Goal: Information Seeking & Learning: Learn about a topic

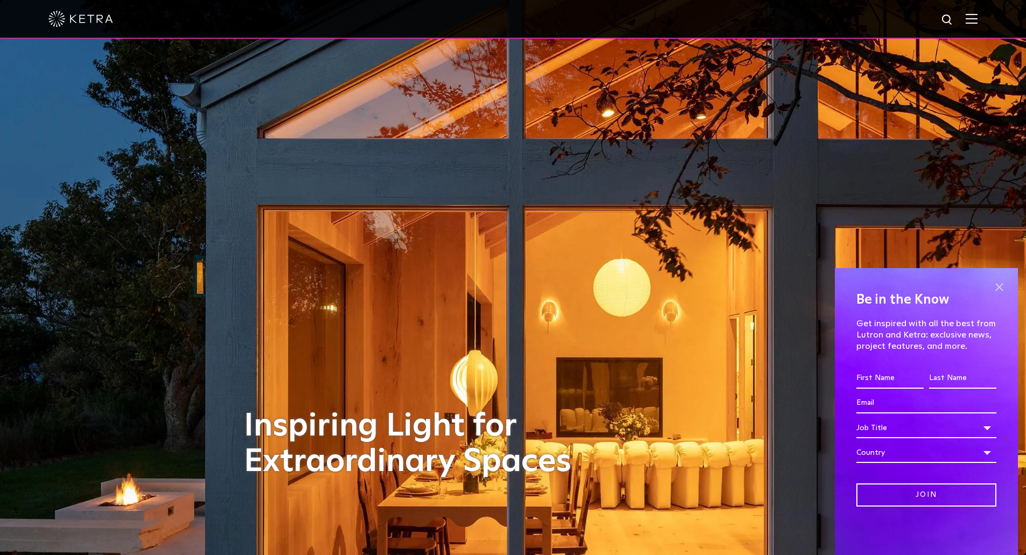
click at [997, 285] on span at bounding box center [999, 287] width 16 height 16
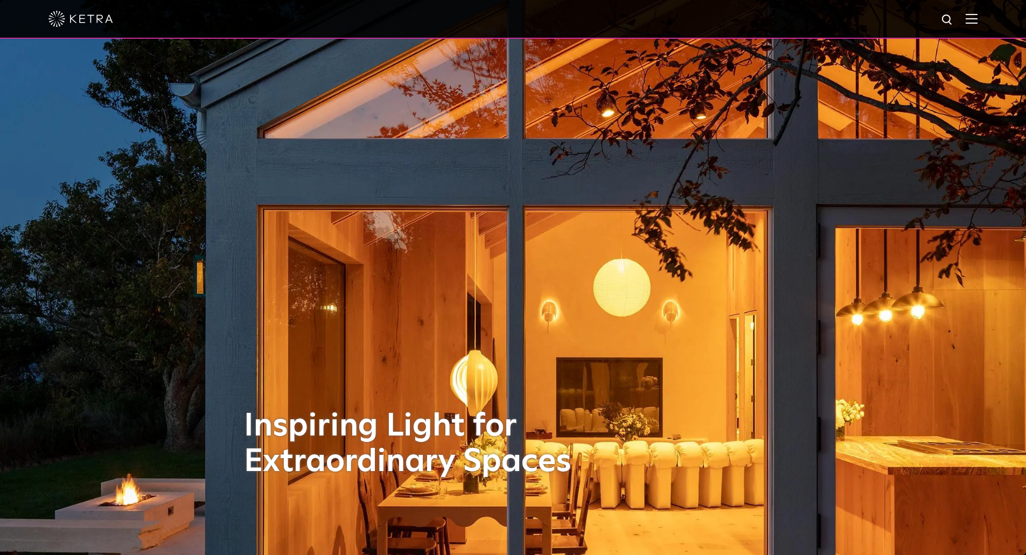
click at [977, 20] on img at bounding box center [971, 18] width 12 height 10
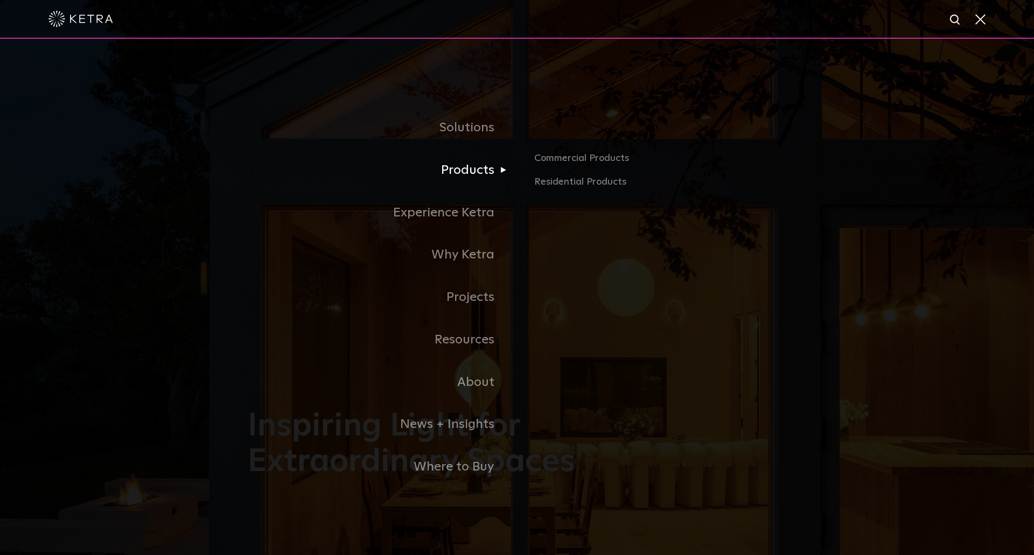
click at [478, 176] on link "Products" at bounding box center [382, 170] width 269 height 43
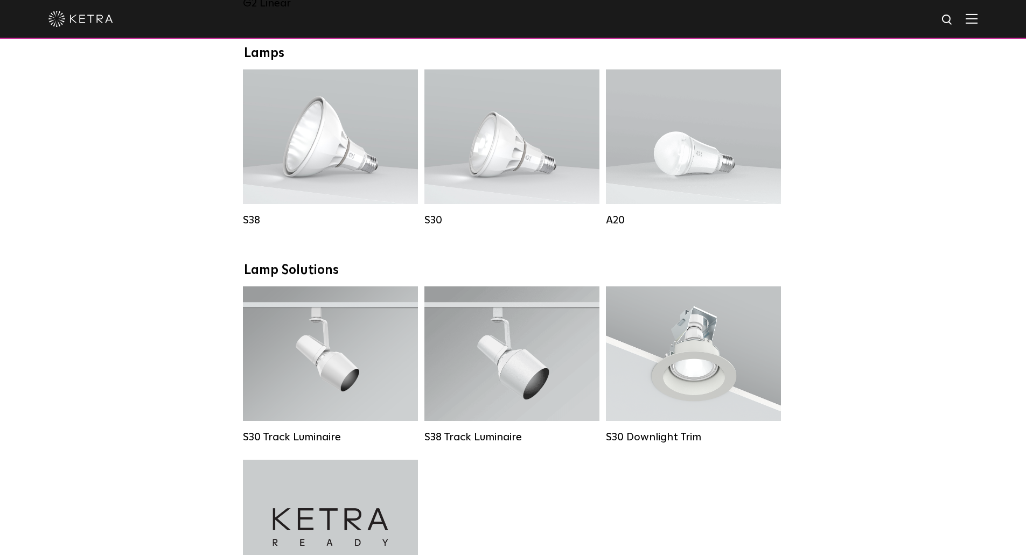
scroll to position [808, 0]
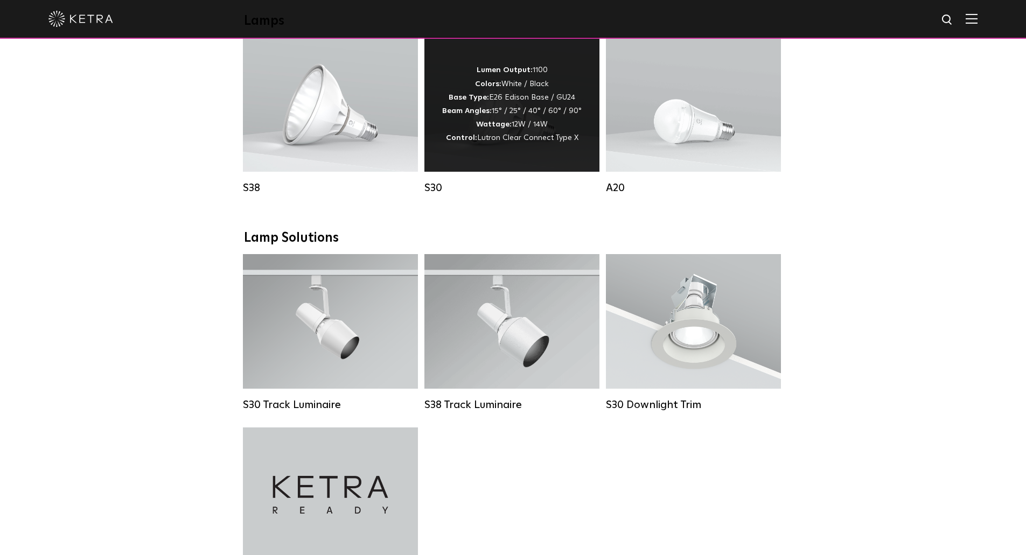
click at [465, 187] on div "S30" at bounding box center [511, 115] width 175 height 157
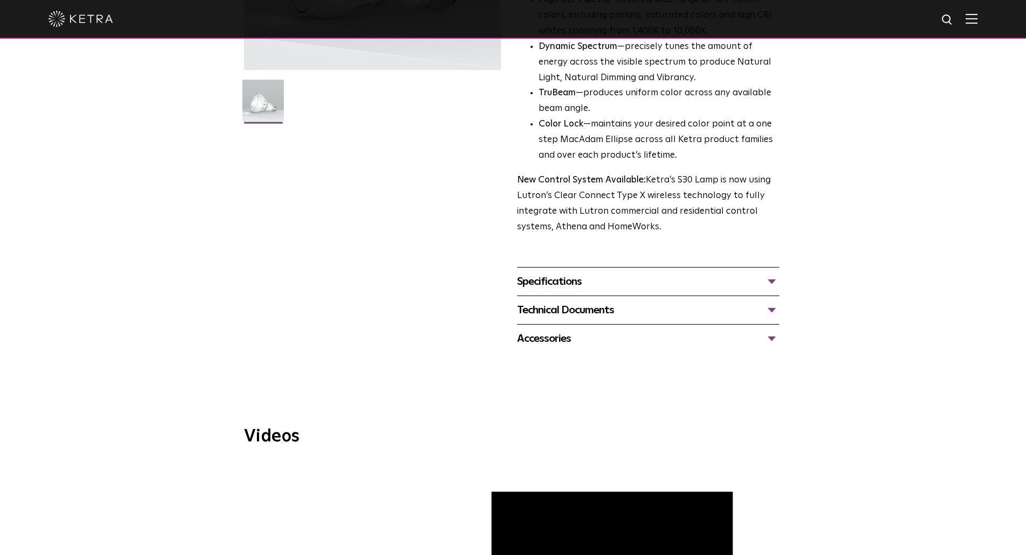
scroll to position [269, 0]
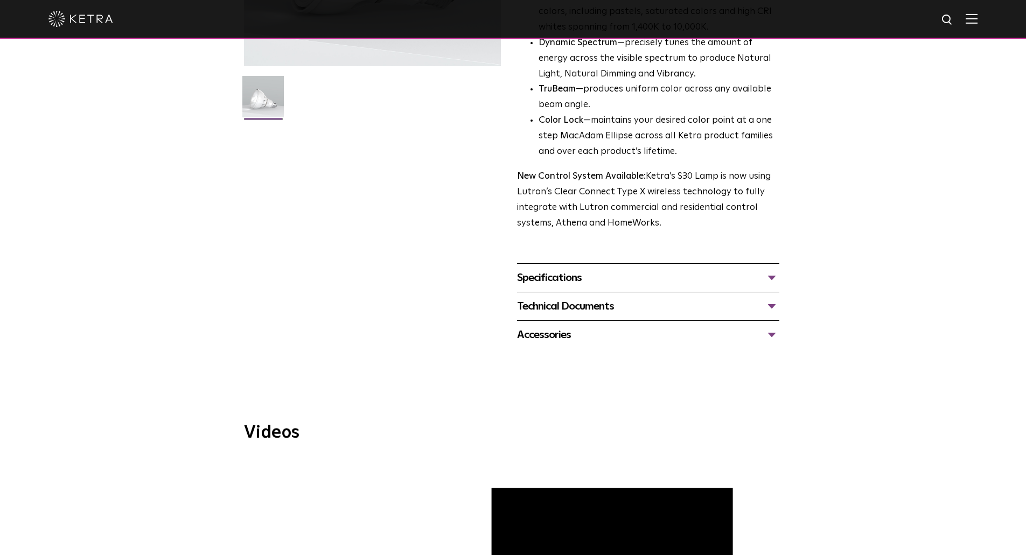
click at [598, 95] on li "TruBeam —produces uniform color across any available beam angle." at bounding box center [658, 97] width 241 height 31
click at [612, 100] on li "TruBeam —produces uniform color across any available beam angle." at bounding box center [658, 97] width 241 height 31
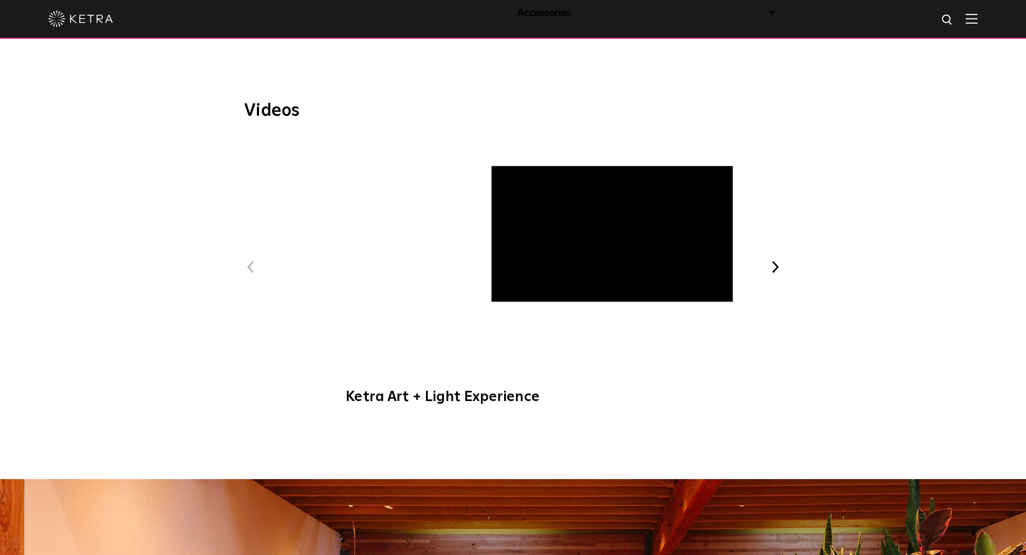
scroll to position [592, 0]
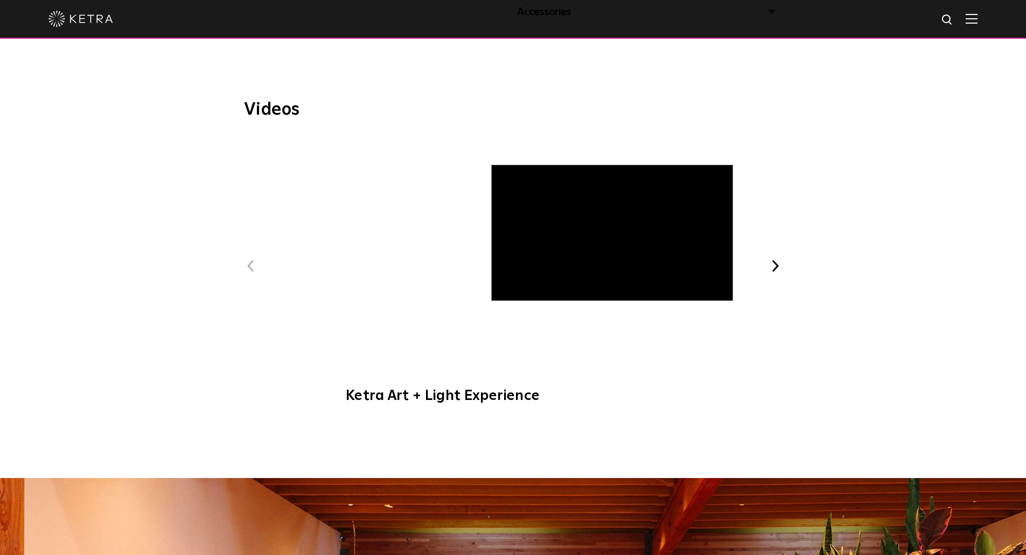
click at [531, 235] on span "Ketra Art + Light Experience" at bounding box center [513, 276] width 362 height 280
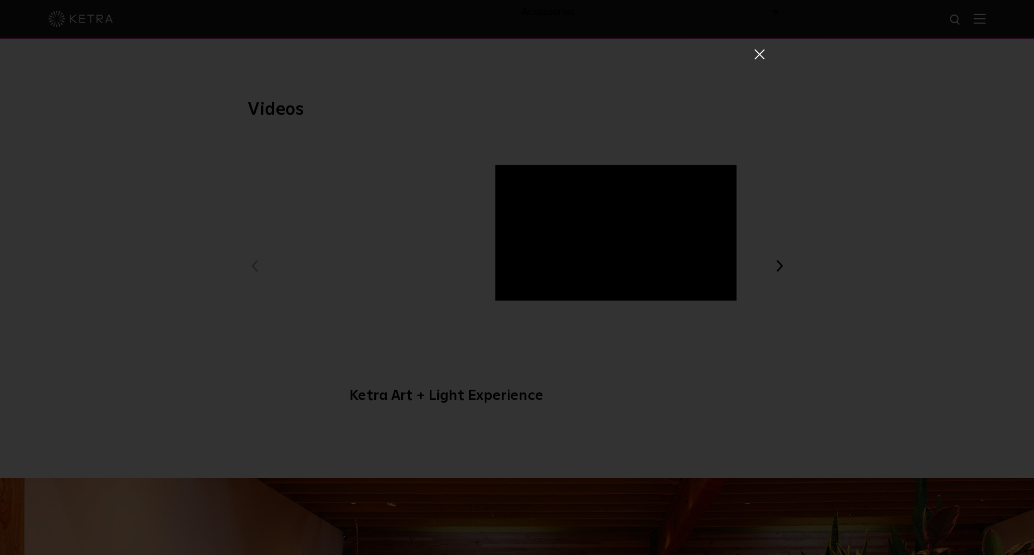
click at [757, 56] on span at bounding box center [759, 53] width 12 height 11
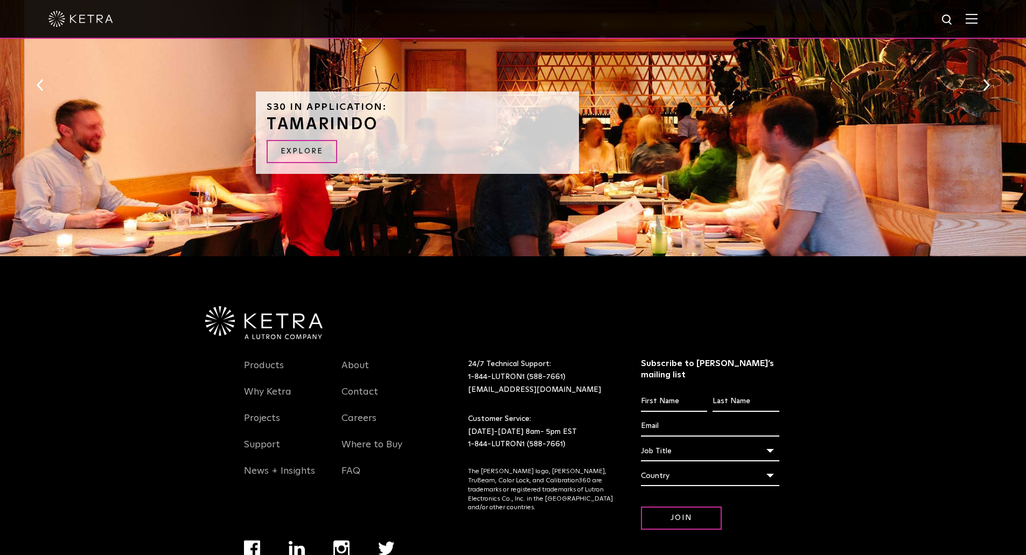
scroll to position [1194, 0]
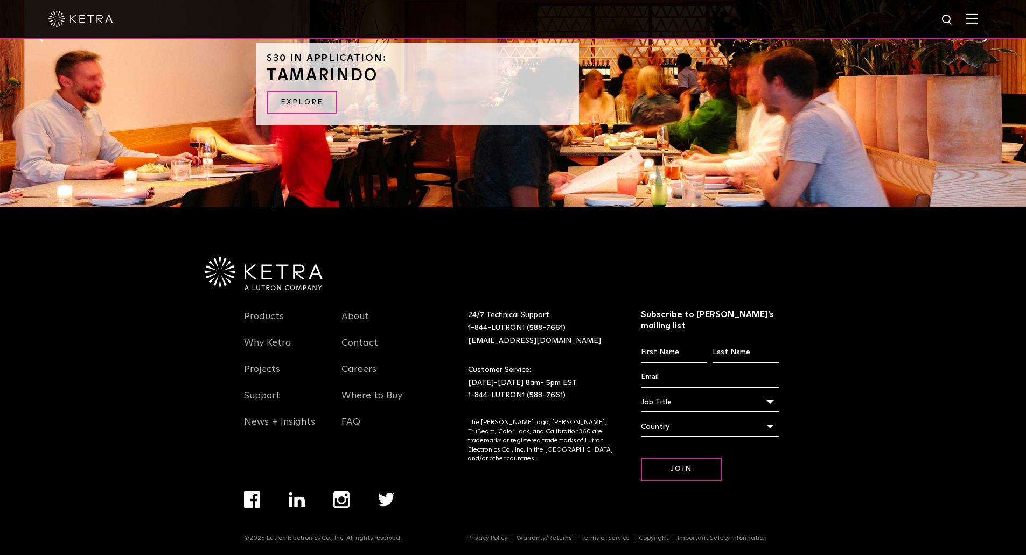
drag, startPoint x: 698, startPoint y: 317, endPoint x: 741, endPoint y: 312, distance: 43.9
click at [698, 317] on h3 "Subscribe to [PERSON_NAME]’s mailing list" at bounding box center [710, 320] width 138 height 23
click at [743, 312] on h3 "Subscribe to [PERSON_NAME]’s mailing list" at bounding box center [710, 320] width 138 height 23
click at [806, 326] on div "Products Why Ketra Projects Support News + Insights About Contact Careers Where…" at bounding box center [513, 412] width 625 height 244
click at [239, 528] on div "Products Why Ketra Projects Support News + Insights About Contact Careers Where…" at bounding box center [513, 384] width 646 height 355
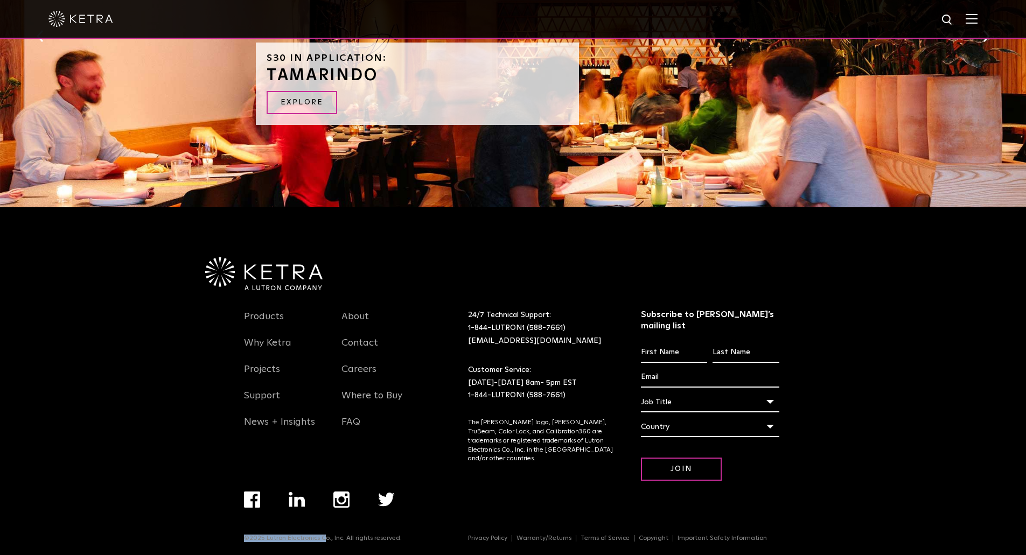
drag, startPoint x: 245, startPoint y: 528, endPoint x: 325, endPoint y: 527, distance: 79.7
click at [325, 527] on div "Products Why Ketra Projects Support News + Insights About Contact Careers Where…" at bounding box center [513, 384] width 646 height 355
click at [184, 470] on div "Products Why Ketra Projects Support News + Insights About Contact Careers Where…" at bounding box center [513, 384] width 1026 height 355
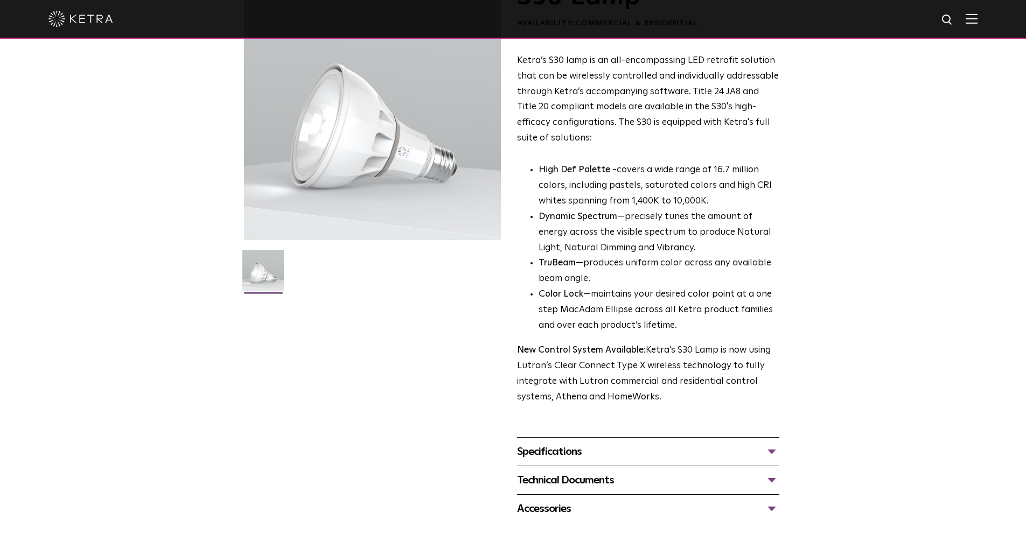
scroll to position [0, 0]
